Goal: Task Accomplishment & Management: Manage account settings

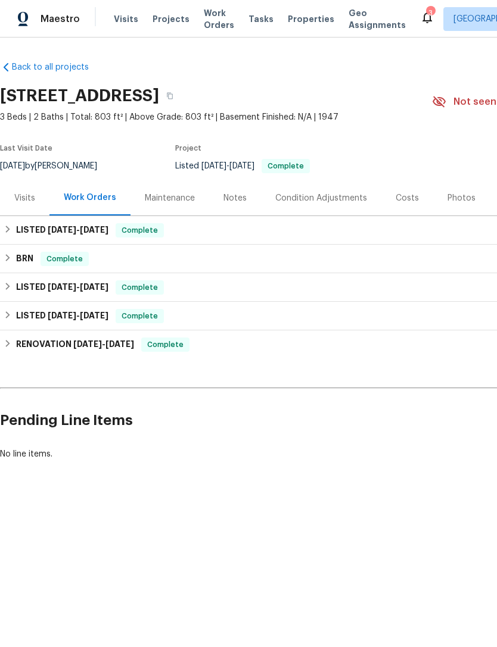
click at [212, 17] on span "Work Orders" at bounding box center [219, 19] width 30 height 24
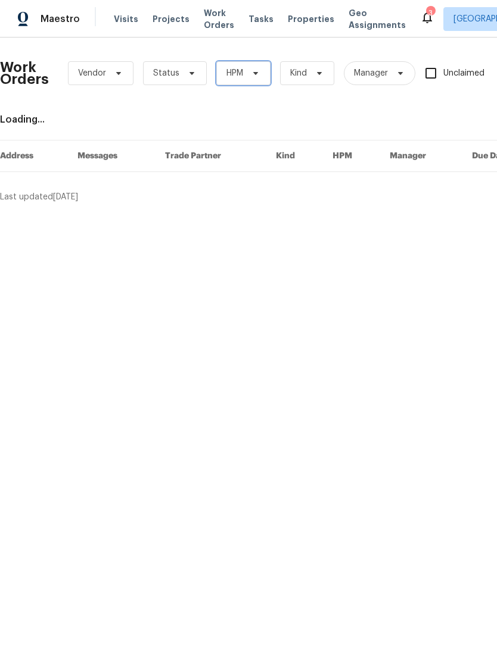
click at [258, 72] on icon at bounding box center [256, 73] width 10 height 10
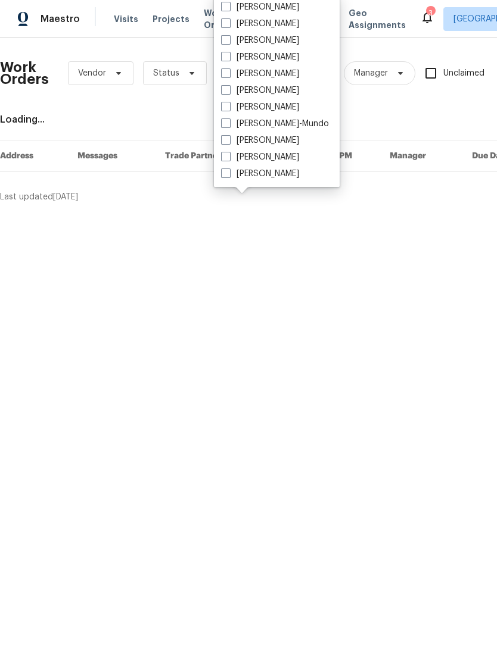
click at [258, 71] on label "[PERSON_NAME]" at bounding box center [260, 74] width 78 height 12
click at [229, 71] on input "[PERSON_NAME]" at bounding box center [225, 72] width 8 height 8
checkbox input "true"
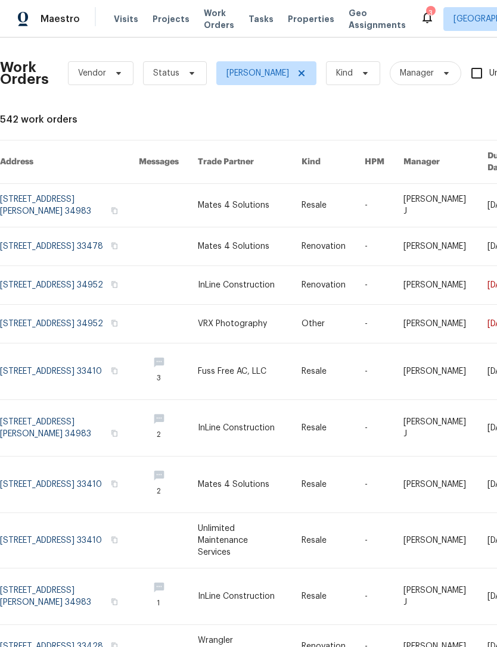
click at [282, 279] on link at bounding box center [250, 285] width 104 height 38
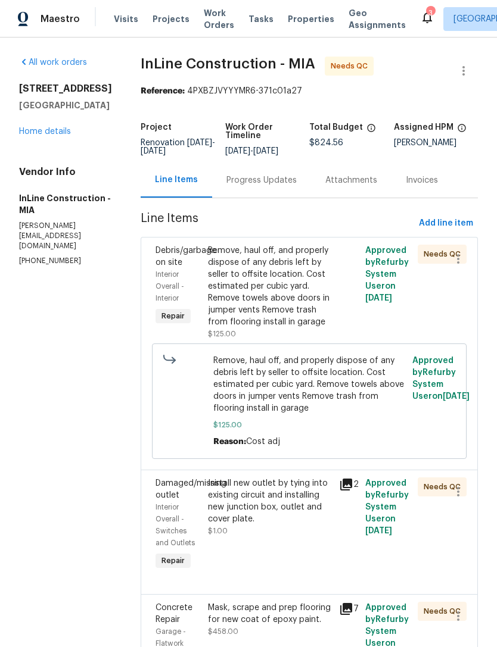
click at [285, 279] on div "Remove, haul off, and properly dispose of any debris left by seller to offsite …" at bounding box center [270, 286] width 124 height 83
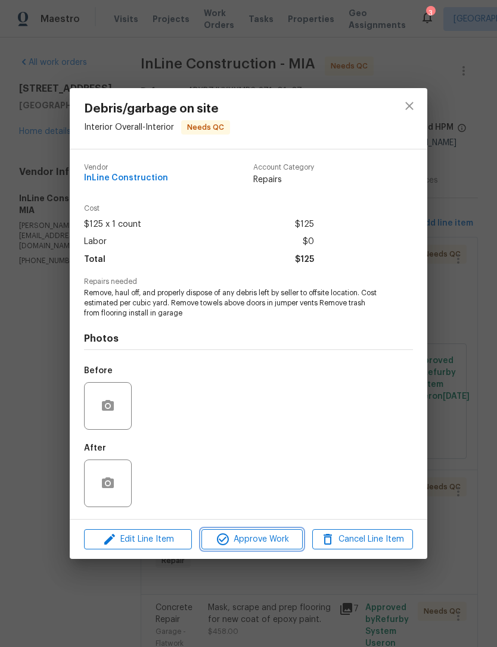
click at [282, 533] on span "Approve Work" at bounding box center [251, 539] width 93 height 15
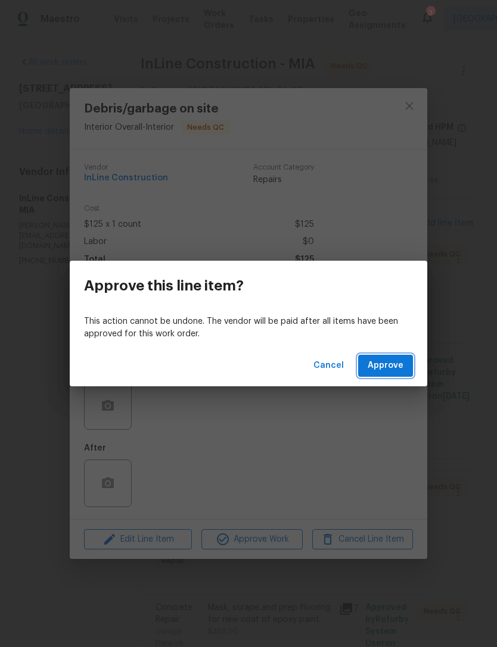
click at [395, 358] on span "Approve" at bounding box center [385, 365] width 36 height 15
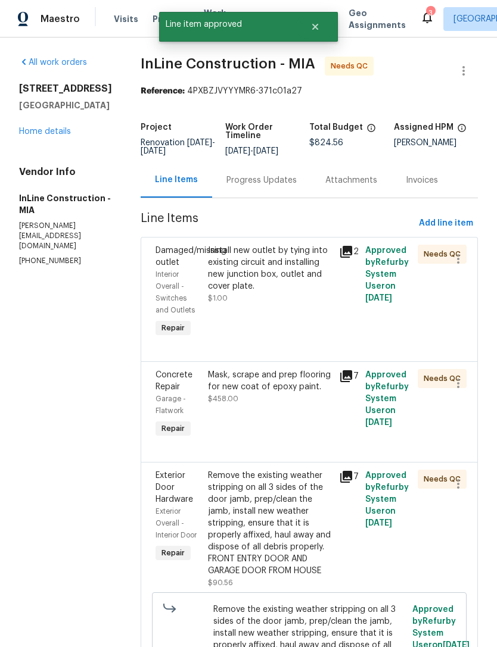
click at [276, 283] on div "Install new outlet by tying into existing circuit and installing new junction b…" at bounding box center [270, 269] width 124 height 48
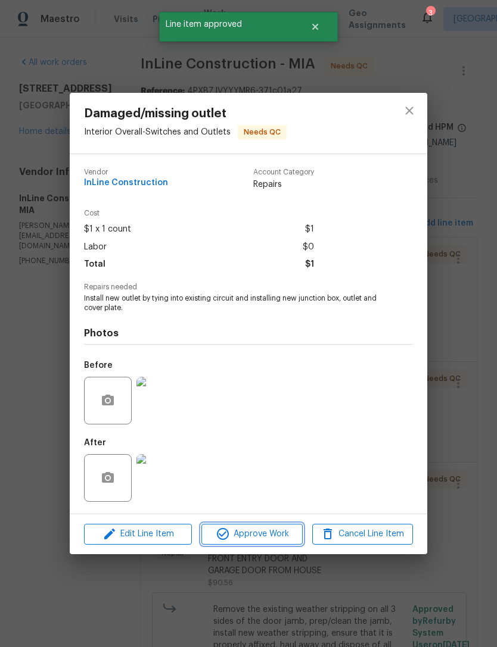
click at [282, 535] on span "Approve Work" at bounding box center [251, 534] width 93 height 15
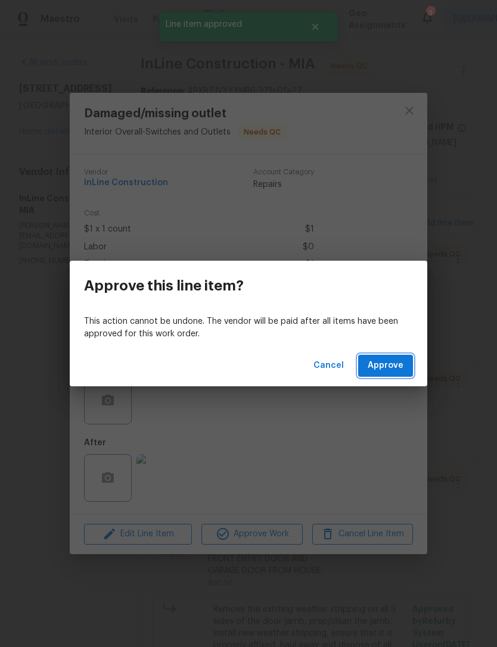
click at [397, 363] on span "Approve" at bounding box center [385, 365] width 36 height 15
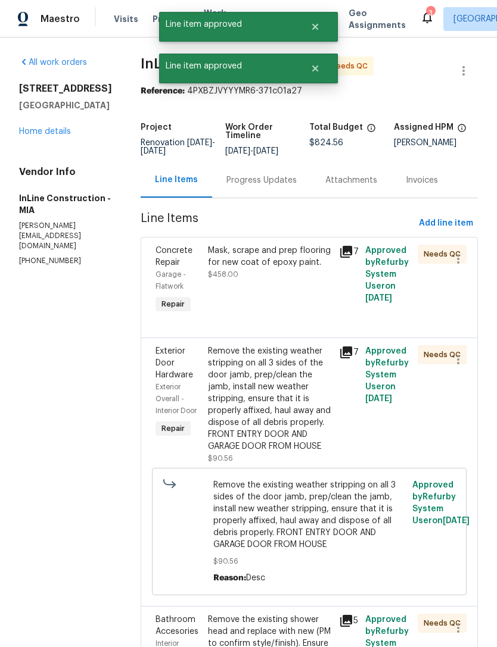
click at [307, 260] on div "Mask, scrape and prep flooring for new coat of epoxy paint." at bounding box center [270, 257] width 124 height 24
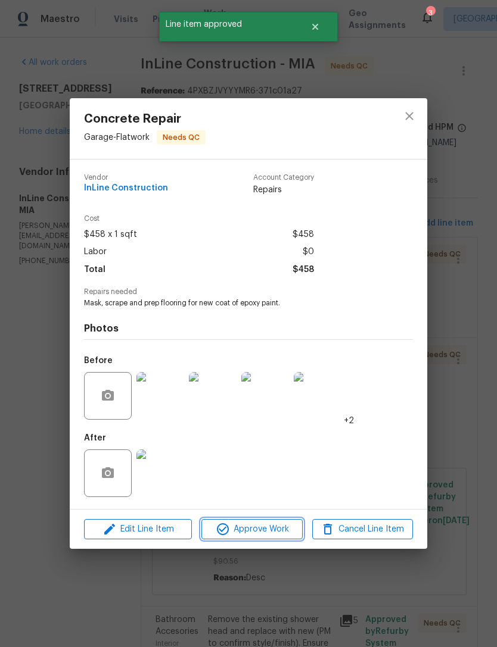
click at [275, 529] on span "Approve Work" at bounding box center [251, 529] width 93 height 15
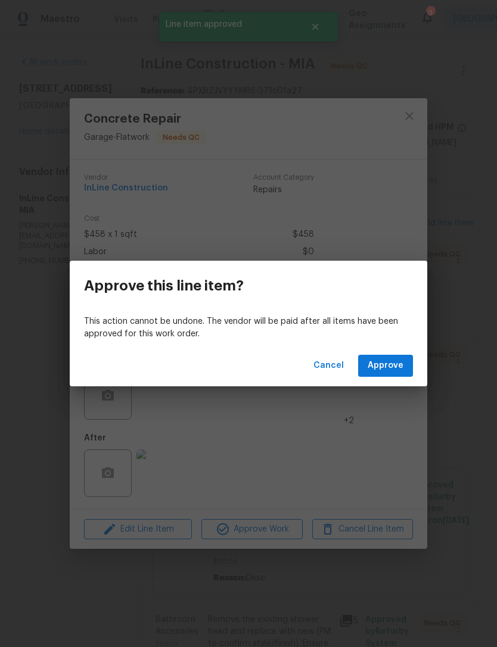
click at [403, 351] on div "Cancel Approve" at bounding box center [248, 365] width 357 height 41
click at [402, 366] on span "Approve" at bounding box center [385, 365] width 36 height 15
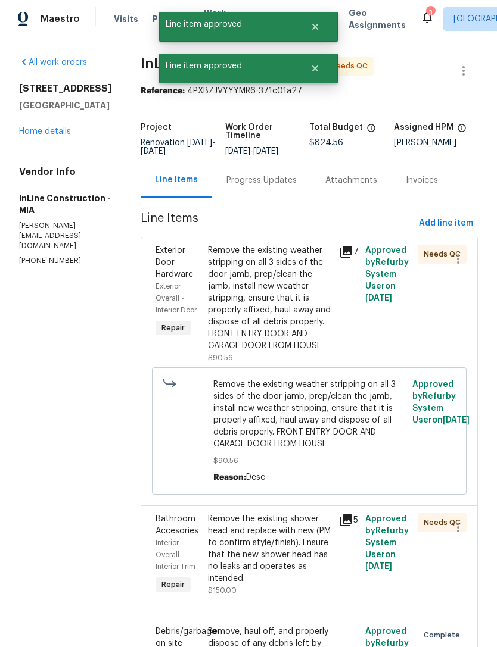
click at [298, 299] on div "Remove the existing weather stripping on all 3 sides of the door jamb, prep/cle…" at bounding box center [270, 298] width 124 height 107
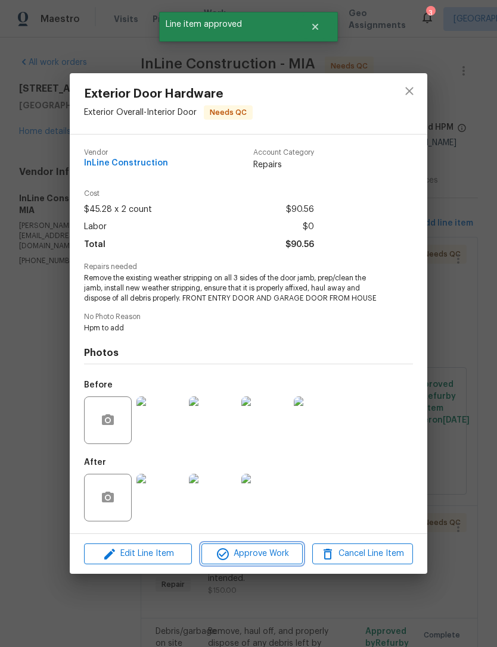
click at [294, 558] on span "Approve Work" at bounding box center [251, 554] width 93 height 15
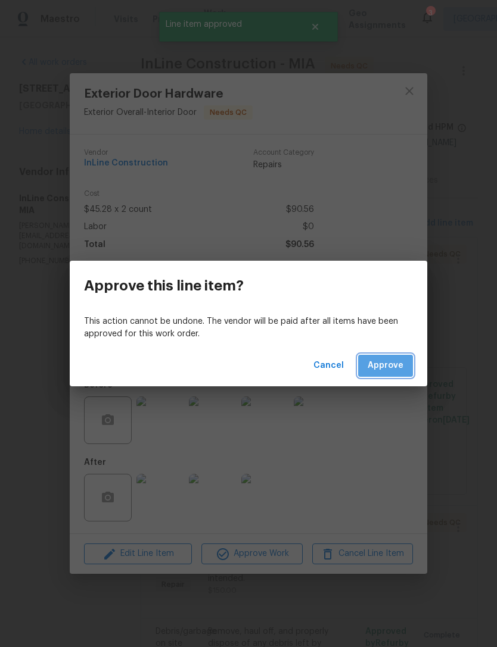
click at [399, 361] on span "Approve" at bounding box center [385, 365] width 36 height 15
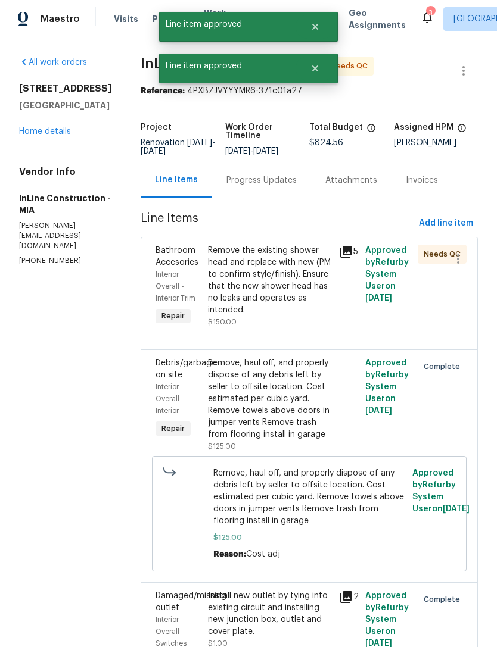
click at [291, 282] on div "Remove the existing shower head and replace with new (PM to confirm style/finis…" at bounding box center [270, 280] width 124 height 71
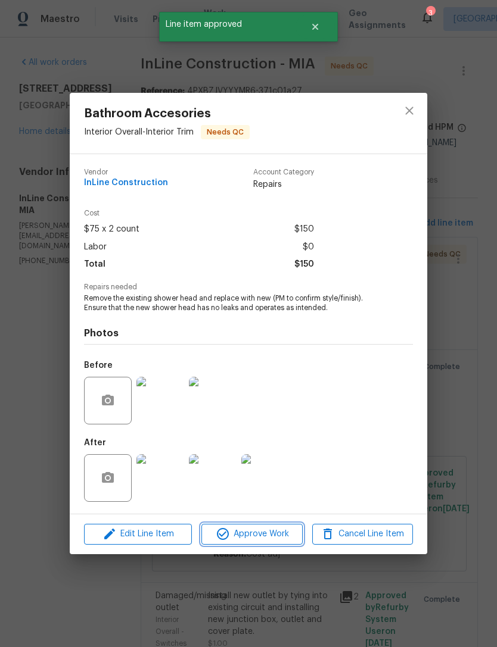
click at [282, 534] on span "Approve Work" at bounding box center [251, 534] width 93 height 15
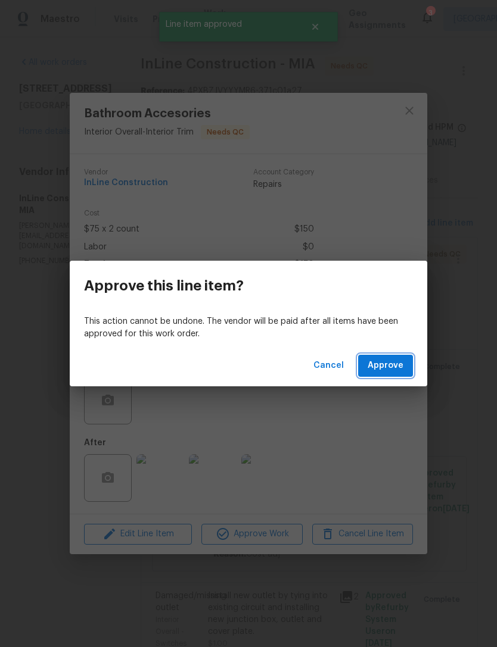
click at [405, 363] on button "Approve" at bounding box center [385, 366] width 55 height 22
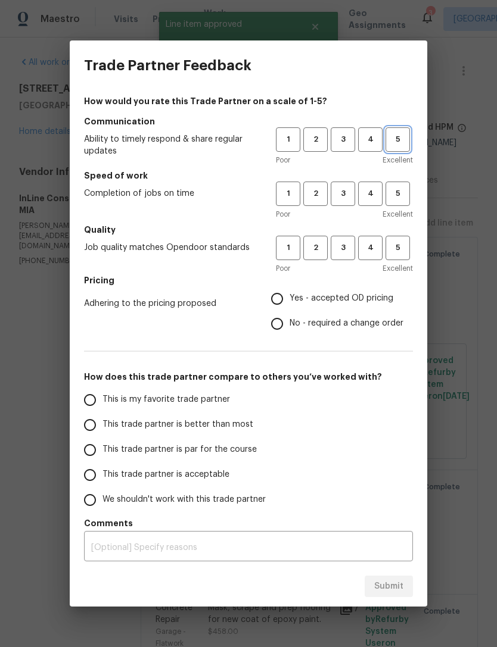
click at [408, 132] on button "5" at bounding box center [397, 139] width 24 height 24
click at [399, 188] on span "5" at bounding box center [397, 194] width 22 height 14
click at [412, 233] on h5 "Quality" at bounding box center [248, 230] width 329 height 12
click at [286, 294] on input "Yes - accepted OD pricing" at bounding box center [276, 298] width 25 height 25
radio input "true"
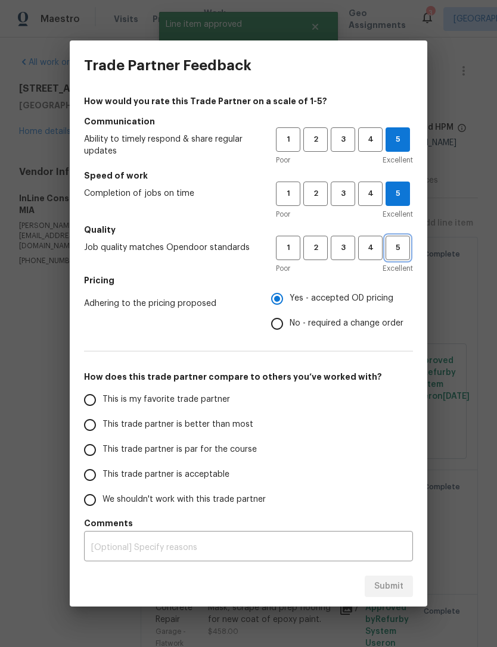
click at [392, 251] on span "5" at bounding box center [397, 248] width 22 height 14
click at [96, 421] on input "This trade partner is better than most" at bounding box center [89, 425] width 25 height 25
click at [386, 589] on span "Submit" at bounding box center [388, 586] width 29 height 15
radio input "true"
radio input "false"
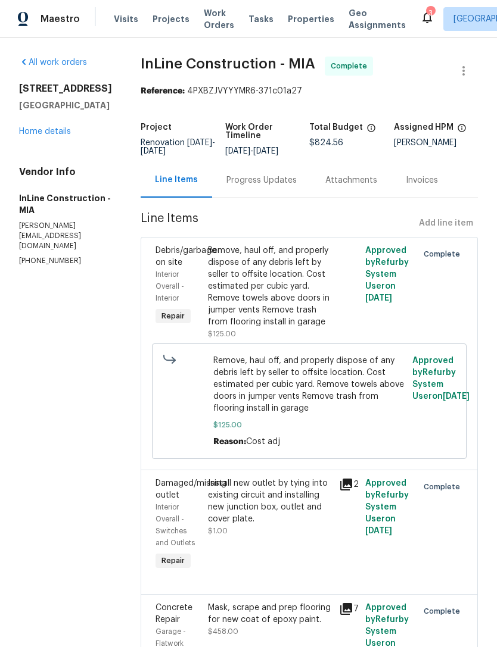
click at [221, 21] on span "Work Orders" at bounding box center [219, 19] width 30 height 24
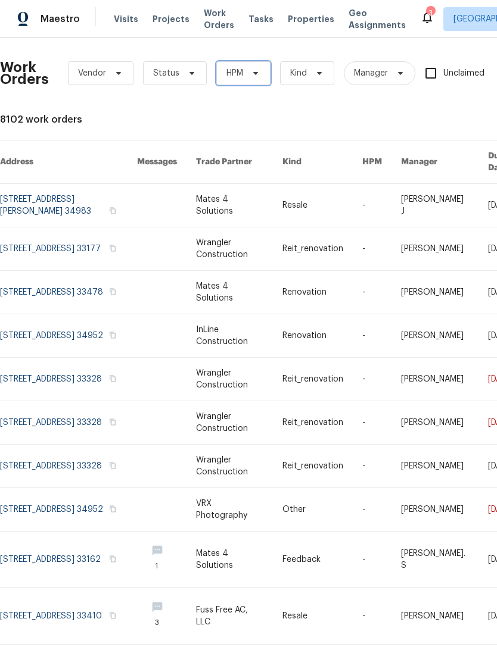
click at [247, 71] on span at bounding box center [253, 73] width 13 height 10
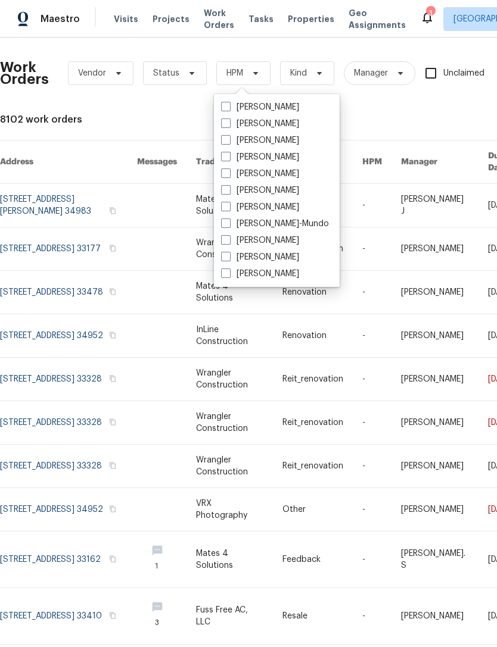
click at [227, 173] on span at bounding box center [226, 173] width 10 height 10
click at [227, 173] on input "[PERSON_NAME]" at bounding box center [225, 172] width 8 height 8
checkbox input "true"
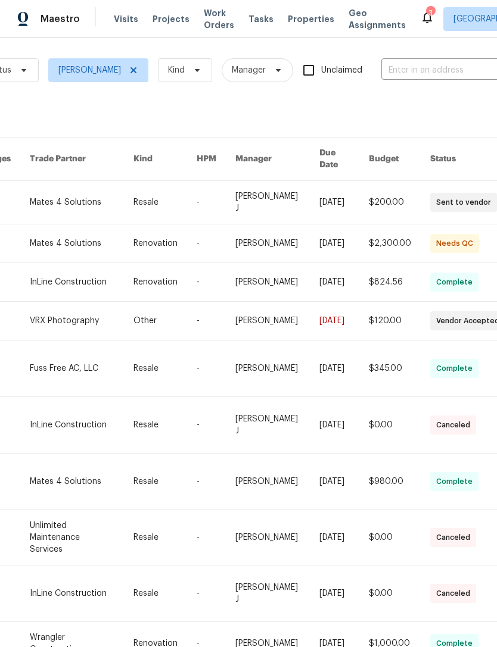
scroll to position [3, 167]
click at [323, 225] on link at bounding box center [344, 243] width 49 height 38
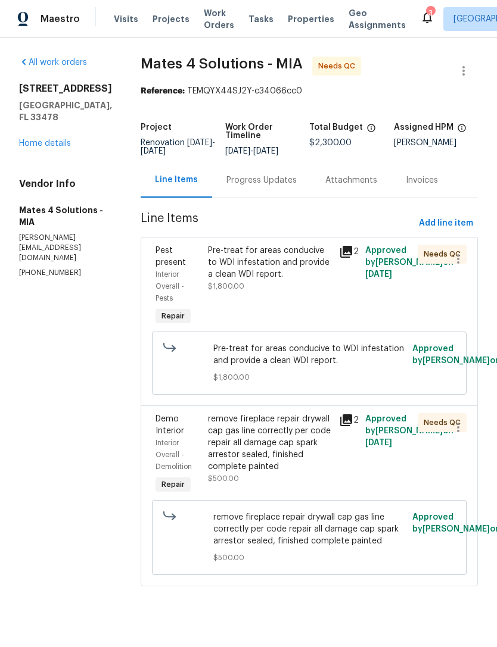
click at [315, 270] on div "Pre-treat for areas conducive to WDI infestation and provide a clean WDI report." at bounding box center [270, 263] width 124 height 36
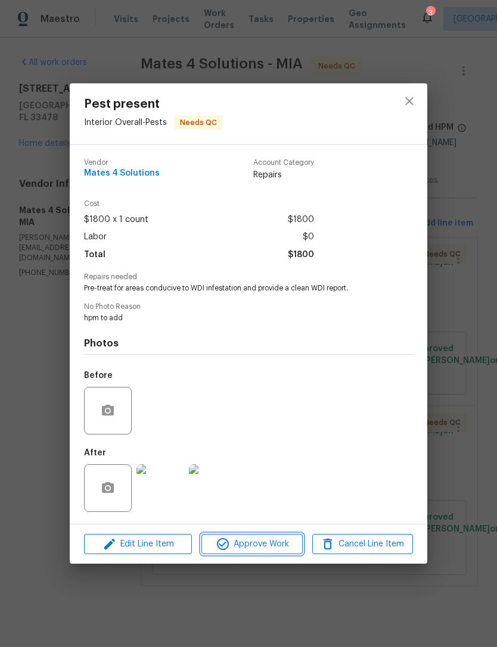
click at [283, 541] on span "Approve Work" at bounding box center [251, 544] width 93 height 15
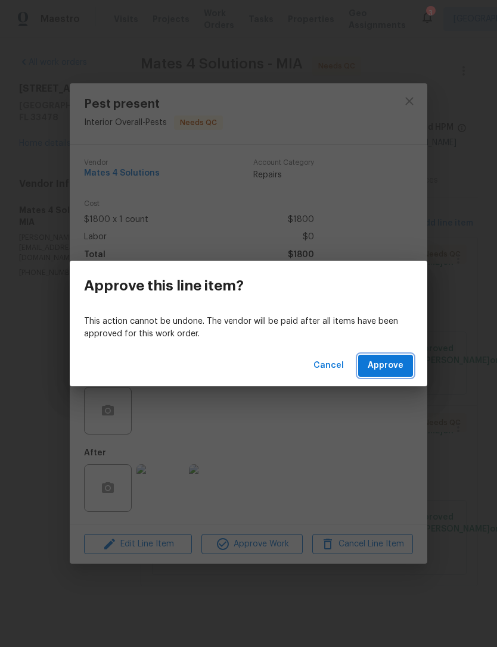
click at [389, 362] on span "Approve" at bounding box center [385, 365] width 36 height 15
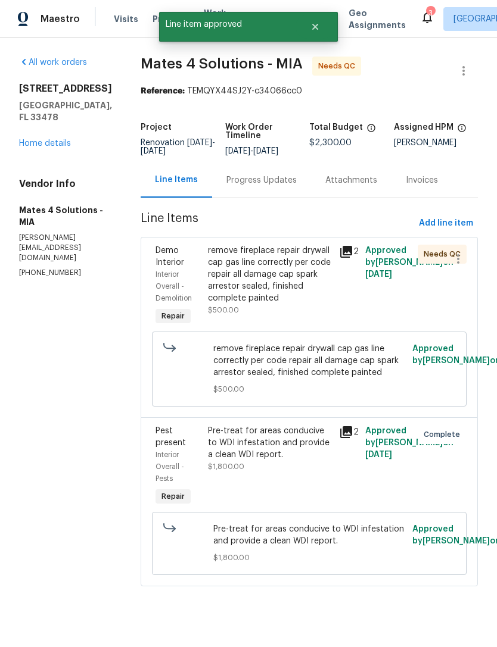
click at [283, 286] on div "remove fireplace repair drywall cap gas line correctly per code repair all dama…" at bounding box center [270, 275] width 124 height 60
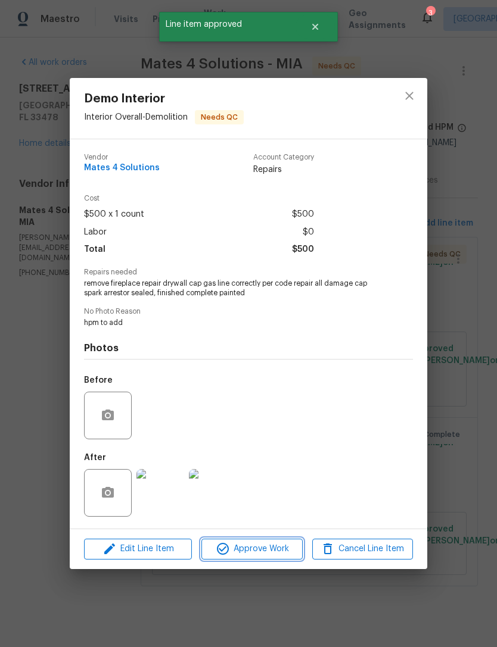
click at [281, 548] on span "Approve Work" at bounding box center [251, 549] width 93 height 15
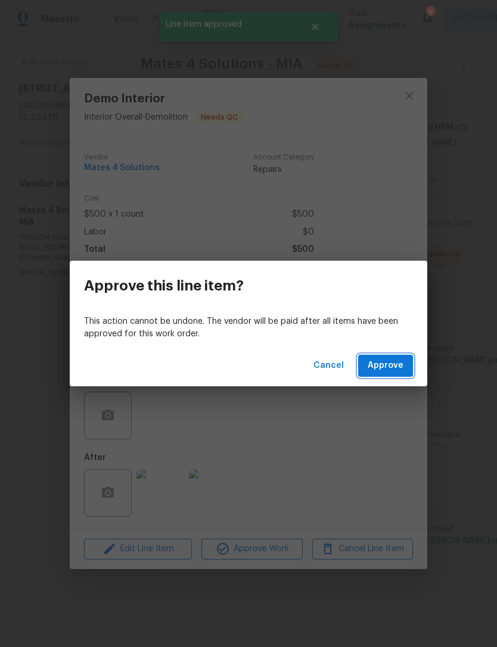
click at [391, 369] on span "Approve" at bounding box center [385, 365] width 36 height 15
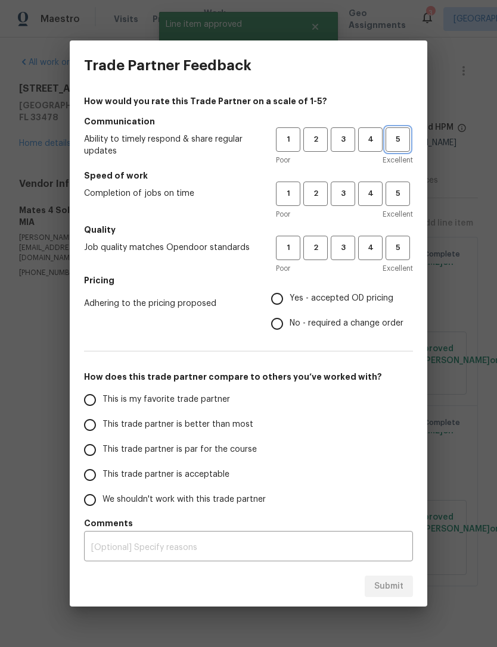
click at [408, 143] on span "5" at bounding box center [397, 140] width 22 height 14
click at [397, 200] on span "5" at bounding box center [397, 194] width 22 height 14
click at [399, 241] on button "5" at bounding box center [397, 248] width 24 height 24
click at [280, 295] on input "Yes - accepted OD pricing" at bounding box center [276, 298] width 25 height 25
radio input "true"
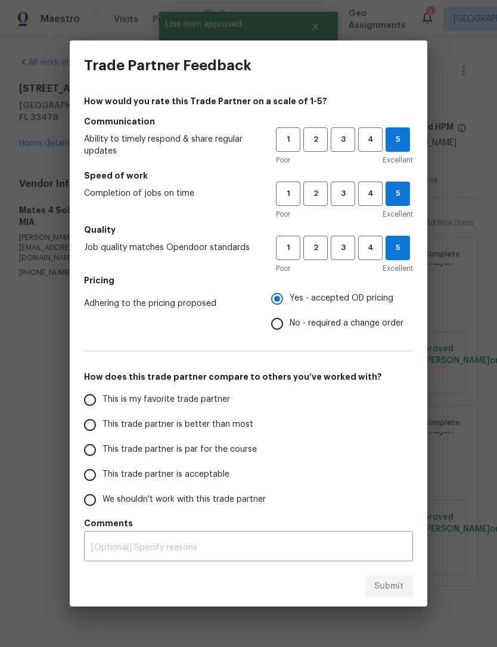
click at [91, 422] on input "This trade partner is better than most" at bounding box center [89, 425] width 25 height 25
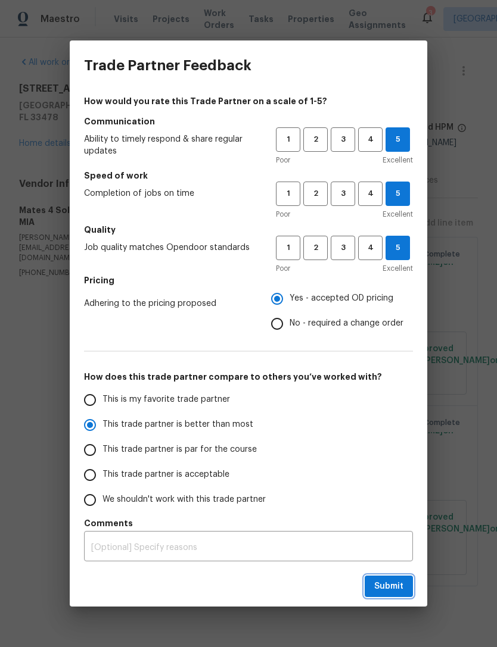
click at [391, 584] on span "Submit" at bounding box center [388, 586] width 29 height 15
radio input "true"
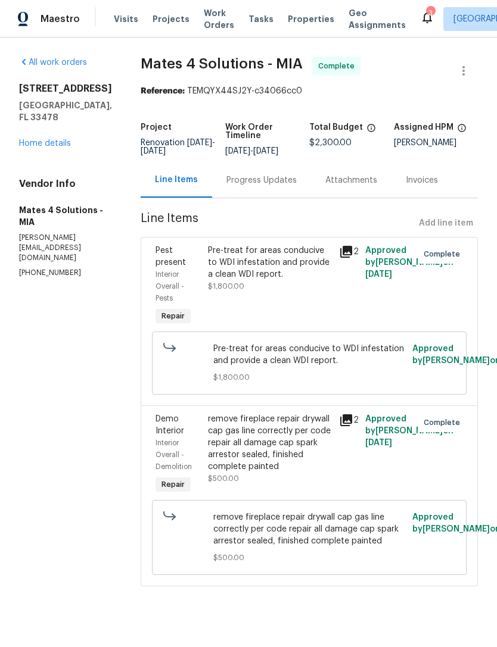
radio input "false"
